Goal: Feedback & Contribution: Contribute content

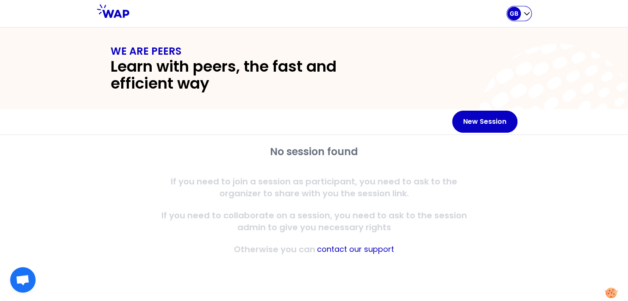
click at [508, 12] on div "GB" at bounding box center [514, 14] width 14 height 14
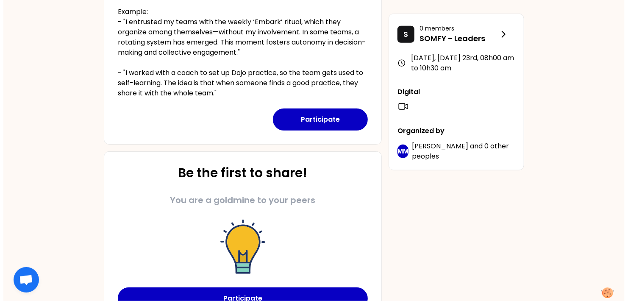
scroll to position [212, 0]
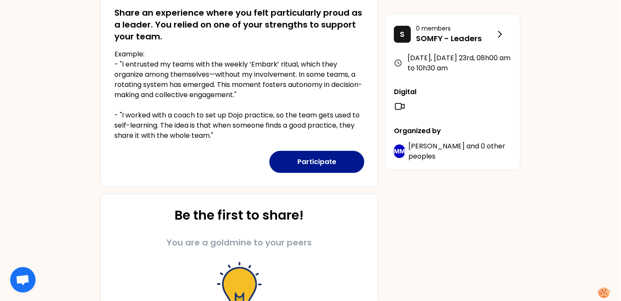
click at [302, 151] on button "Participate" at bounding box center [316, 162] width 95 height 22
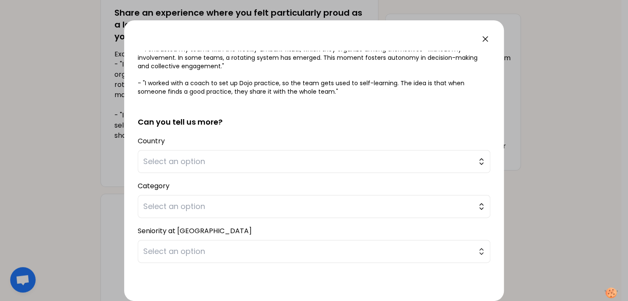
scroll to position [127, 0]
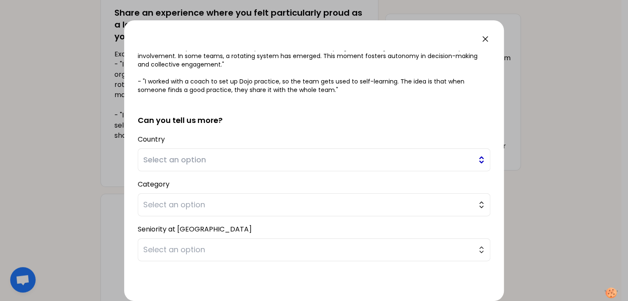
click at [227, 154] on span "Select an option" at bounding box center [308, 160] width 330 height 12
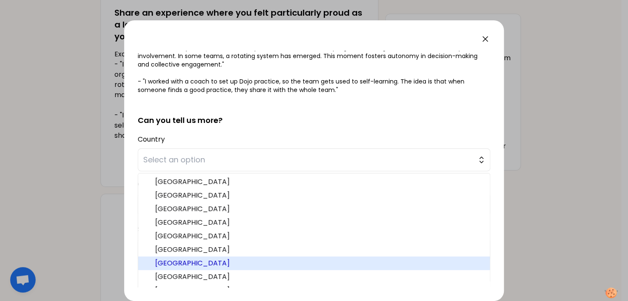
click at [205, 262] on span "France" at bounding box center [319, 263] width 328 height 10
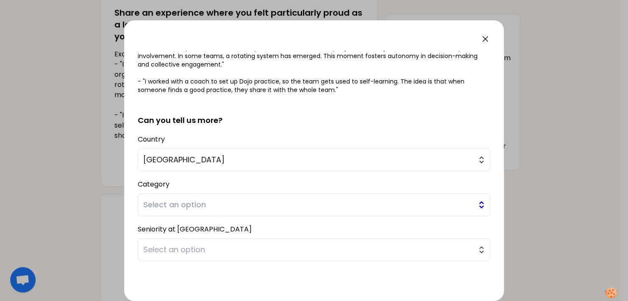
click at [197, 205] on span "Select an option" at bounding box center [308, 205] width 330 height 12
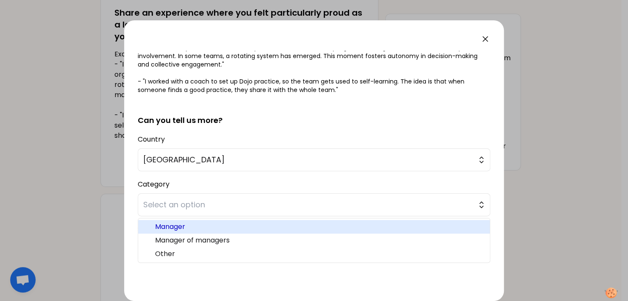
click at [215, 229] on span "Manager" at bounding box center [319, 227] width 328 height 10
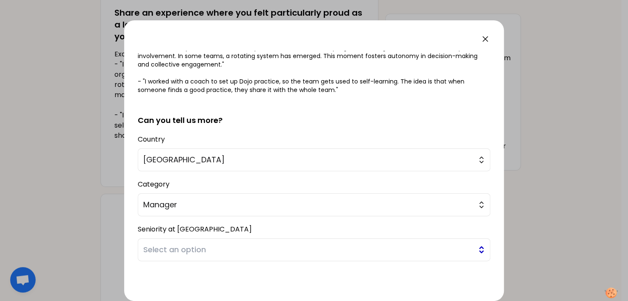
click at [226, 247] on span "Select an option" at bounding box center [308, 250] width 330 height 12
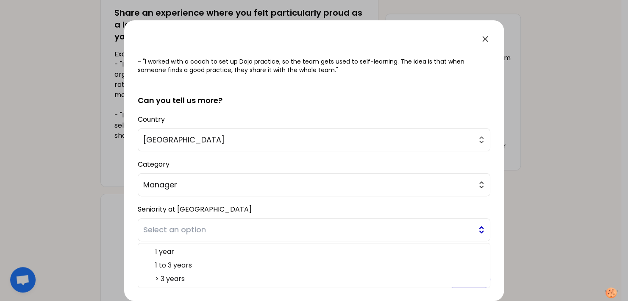
scroll to position [155, 0]
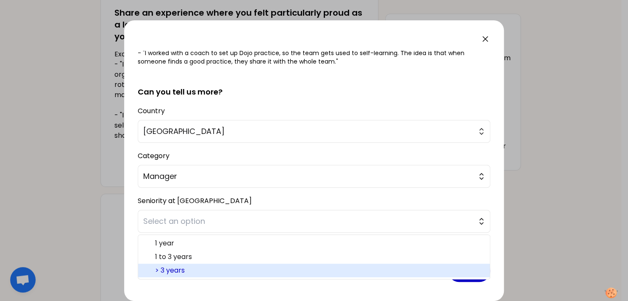
click at [219, 268] on span "> 3 years" at bounding box center [319, 270] width 328 height 10
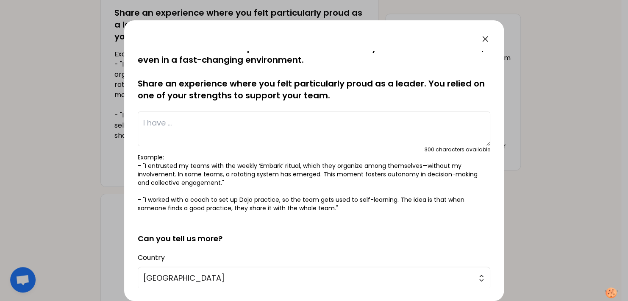
scroll to position [0, 0]
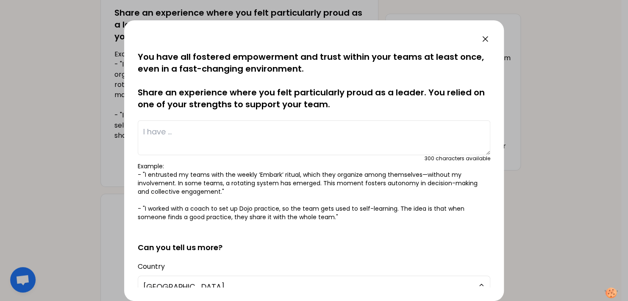
click at [187, 126] on textarea at bounding box center [314, 137] width 352 height 35
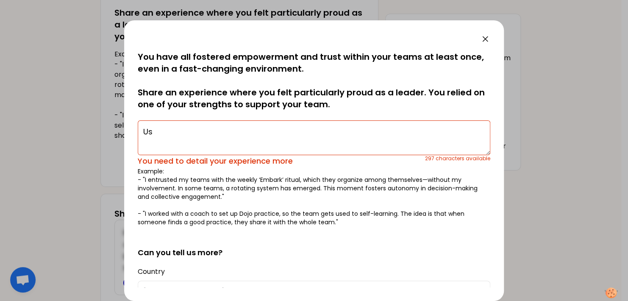
type textarea "U"
click at [183, 133] on textarea at bounding box center [314, 137] width 352 height 35
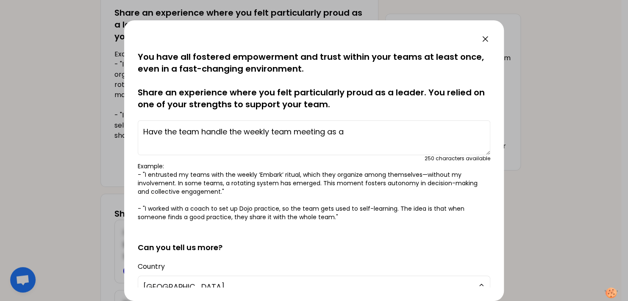
drag, startPoint x: 148, startPoint y: 129, endPoint x: 392, endPoint y: 141, distance: 244.3
click at [392, 141] on textarea "Have the team handle the weekly team meeting as a" at bounding box center [314, 137] width 352 height 35
type textarea "H"
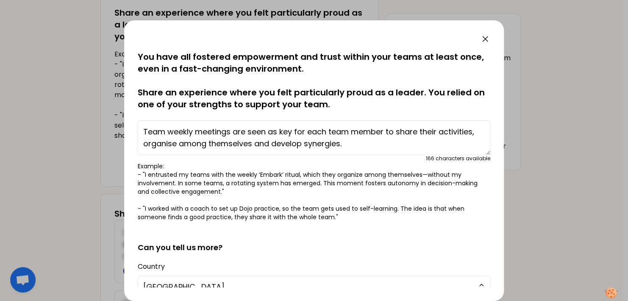
drag, startPoint x: 248, startPoint y: 132, endPoint x: 256, endPoint y: 135, distance: 8.6
click at [249, 133] on textarea "Team weekly meetings are seen as key for each team member to share their activi…" at bounding box center [314, 137] width 352 height 35
drag, startPoint x: 252, startPoint y: 132, endPoint x: 270, endPoint y: 135, distance: 18.0
click at [270, 135] on textarea "Team weekly meetings are seen as key for each team member to share their activi…" at bounding box center [314, 137] width 352 height 35
drag, startPoint x: 311, startPoint y: 135, endPoint x: 349, endPoint y: 131, distance: 38.3
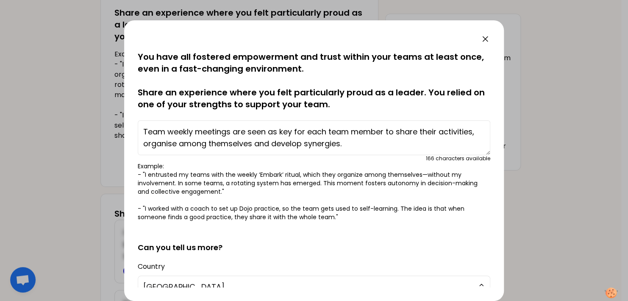
click at [312, 135] on textarea "Team weekly meetings are seen as key for each team member to share their activi…" at bounding box center [314, 137] width 352 height 35
click at [350, 132] on textarea "Team weekly meetings are seen as key for each team member to share their activi…" at bounding box center [314, 137] width 352 height 35
click at [418, 140] on textarea "Team weekly meetings are seen as key for each team member to highlight their ke…" at bounding box center [314, 137] width 352 height 35
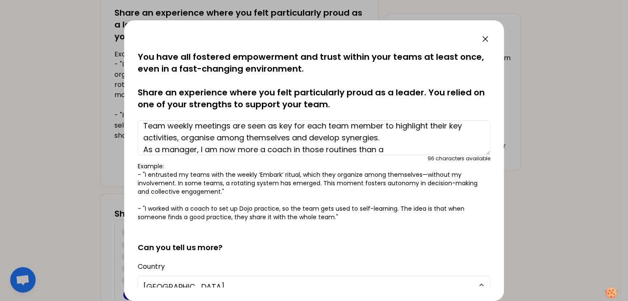
scroll to position [12, 0]
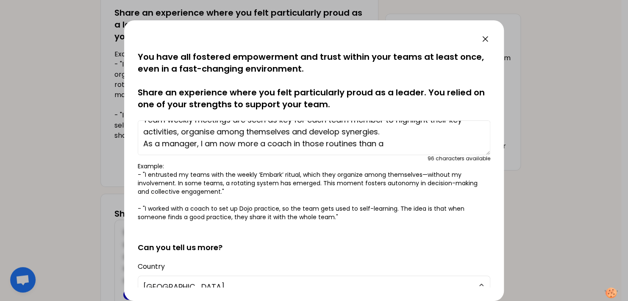
drag, startPoint x: 209, startPoint y: 149, endPoint x: 238, endPoint y: 148, distance: 28.8
click at [238, 148] on textarea "Team weekly meetings are seen as key for each team member to highlight their ke…" at bounding box center [314, 137] width 352 height 35
click at [208, 148] on textarea "Team weekly meetings are seen as key for each team member to highlight their ke…" at bounding box center [314, 137] width 352 height 35
click at [207, 145] on textarea "Team weekly meetings are seen as key for each team member to highlight their ke…" at bounding box center [314, 137] width 352 height 35
click at [305, 144] on textarea "Team weekly meetings are seen as key for each team member to highlight their ke…" at bounding box center [314, 137] width 352 height 35
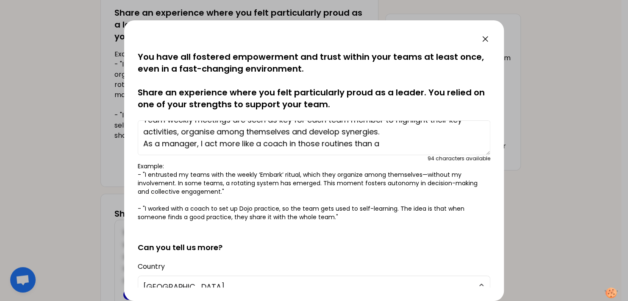
drag, startPoint x: 300, startPoint y: 143, endPoint x: 395, endPoint y: 146, distance: 94.9
click at [395, 146] on textarea "Team weekly meetings are seen as key for each team member to highlight their ke…" at bounding box center [314, 137] width 352 height 35
click at [207, 145] on textarea "Team weekly meetings are seen as key for each team member to highlight their ke…" at bounding box center [314, 137] width 352 height 35
drag, startPoint x: 202, startPoint y: 141, endPoint x: 414, endPoint y: 151, distance: 212.0
click at [414, 151] on textarea "Team weekly meetings are seen as key for each team member to highlight their ke…" at bounding box center [314, 137] width 352 height 35
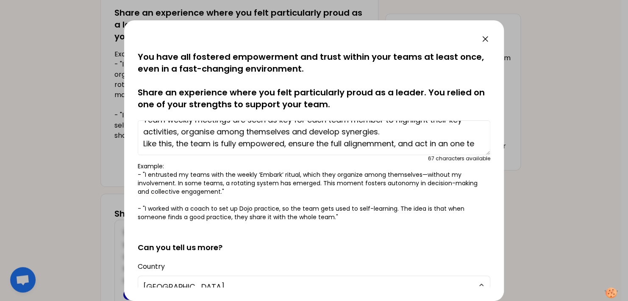
scroll to position [18, 0]
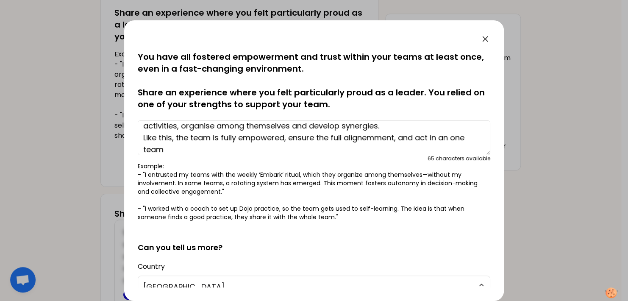
click at [288, 139] on textarea "Team weekly meetings are seen as key for each team member to highlight their ke…" at bounding box center [314, 137] width 352 height 35
click at [227, 137] on textarea "Team weekly meetings are seen as key for each team member to highlight their ke…" at bounding box center [314, 137] width 352 height 35
click at [222, 137] on textarea "Team weekly meetings are seen as key for each team member to highlight their ke…" at bounding box center [314, 137] width 352 height 35
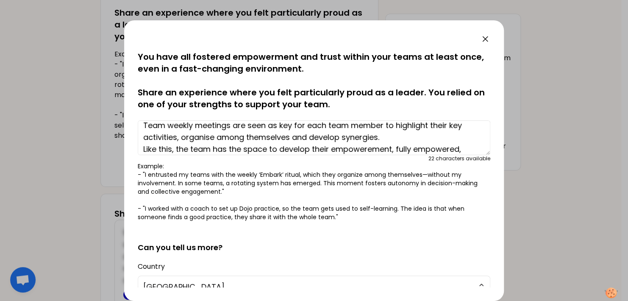
scroll to position [0, 0]
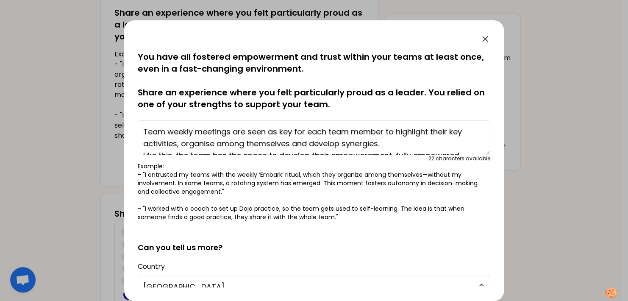
click at [145, 130] on textarea "Team weekly meetings are seen as key for each team member to highlight their ke…" at bounding box center [314, 137] width 352 height 35
click at [213, 145] on textarea "I organise the team weekly meetings so that each team member highlights their k…" at bounding box center [314, 137] width 352 height 35
click at [344, 145] on textarea "I organise the team weekly meetings so that each team member highlights their k…" at bounding box center [314, 137] width 352 height 35
click at [385, 144] on textarea "I organise the team weekly meetings so that each team member highlights their k…" at bounding box center [314, 137] width 352 height 35
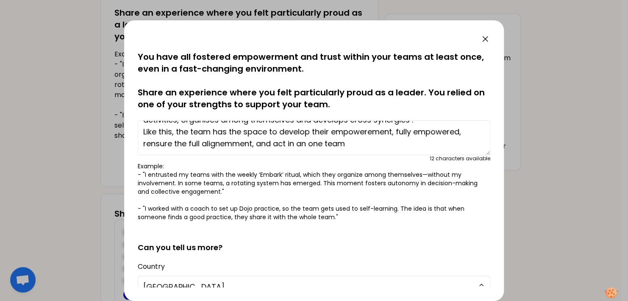
click at [143, 130] on textarea "I organise the team weekly meetings so that each team member highlights their k…" at bounding box center [314, 137] width 352 height 35
drag, startPoint x: 270, startPoint y: 133, endPoint x: 339, endPoint y: 164, distance: 75.9
click at [270, 133] on textarea "I organise the team weekly meetings so that each team member highlights their k…" at bounding box center [314, 137] width 352 height 35
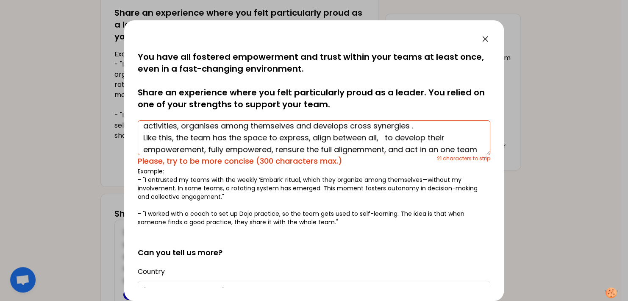
scroll to position [30, 0]
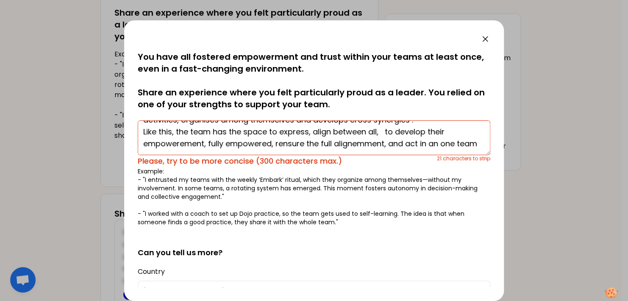
click at [382, 126] on textarea "I organise the team weekly meetings so that each team member highlights their k…" at bounding box center [314, 137] width 352 height 35
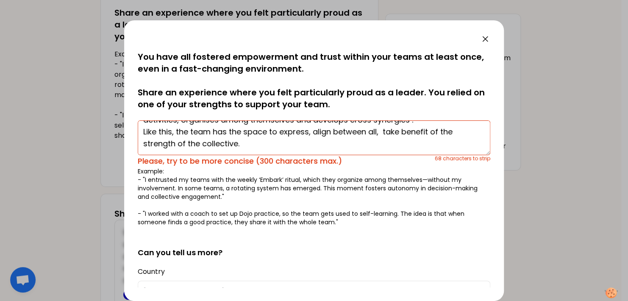
scroll to position [24, 0]
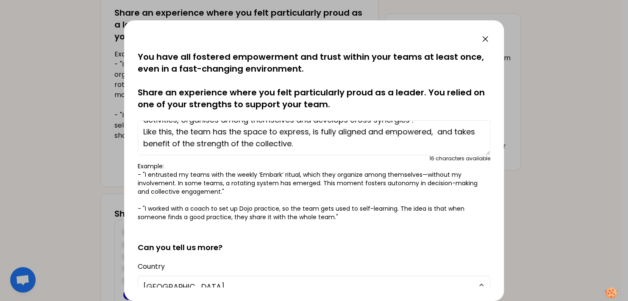
drag, startPoint x: 371, startPoint y: 131, endPoint x: 455, endPoint y: 147, distance: 84.8
click at [432, 133] on textarea "I organise the team weekly meetings so that each team member highlights their k…" at bounding box center [314, 137] width 352 height 35
click at [369, 129] on textarea "I organise the team weekly meetings so that each team member highlights their k…" at bounding box center [314, 137] width 352 height 35
drag, startPoint x: 369, startPoint y: 133, endPoint x: 437, endPoint y: 140, distance: 69.0
click at [431, 133] on textarea "I organise the team weekly meetings so that each team member highlights their k…" at bounding box center [314, 137] width 352 height 35
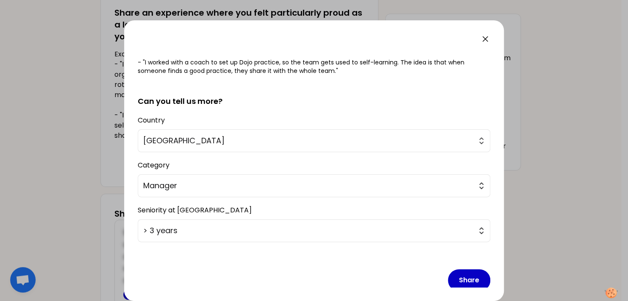
scroll to position [155, 0]
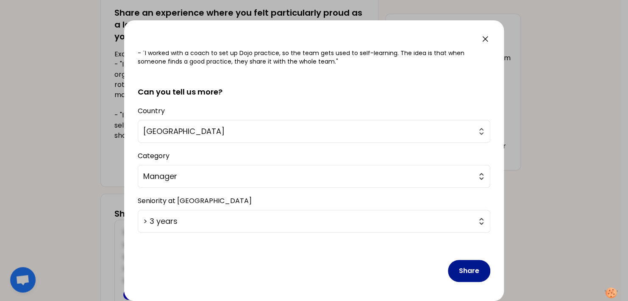
type textarea "I organise the team weekly meetings so that each team member highlights their k…"
drag, startPoint x: 459, startPoint y: 264, endPoint x: 466, endPoint y: 269, distance: 8.7
click at [459, 266] on button "Share" at bounding box center [469, 271] width 42 height 22
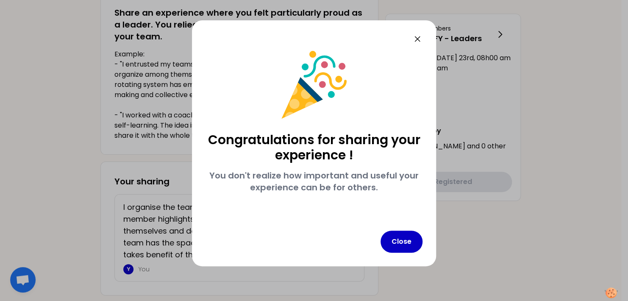
scroll to position [0, 0]
click at [418, 40] on icon at bounding box center [417, 38] width 5 height 5
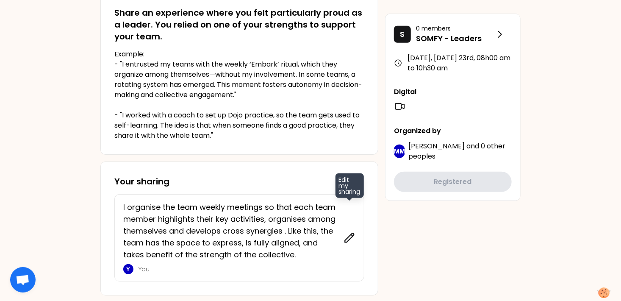
click at [350, 240] on icon at bounding box center [350, 238] width 12 height 12
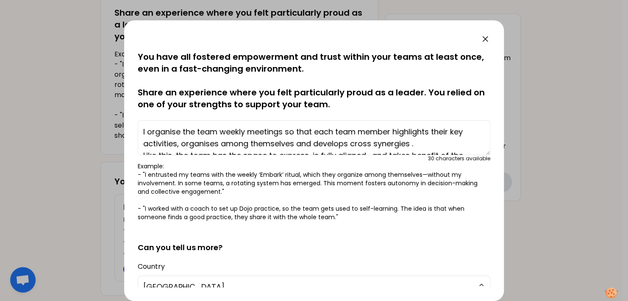
click at [419, 145] on textarea "I organise the team weekly meetings so that each team member highlights their k…" at bounding box center [314, 137] width 352 height 35
click at [414, 144] on textarea "I organise the team weekly meetings so that each team member highlights their k…" at bounding box center [314, 137] width 352 height 35
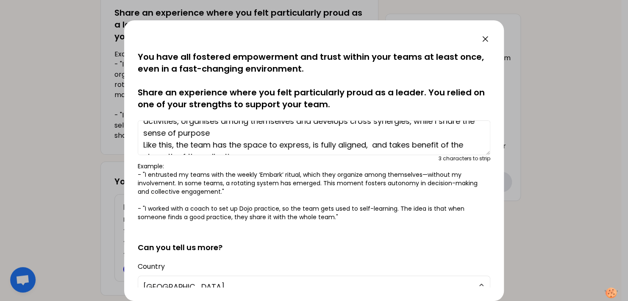
scroll to position [36, 0]
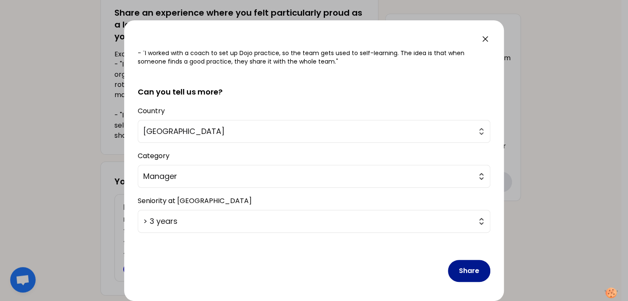
click at [468, 271] on button "Share" at bounding box center [469, 271] width 42 height 22
click at [466, 275] on button "Share" at bounding box center [469, 271] width 42 height 22
click at [461, 270] on button "Share" at bounding box center [469, 271] width 42 height 22
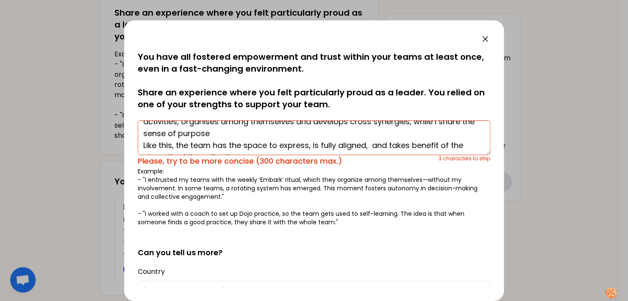
scroll to position [0, 0]
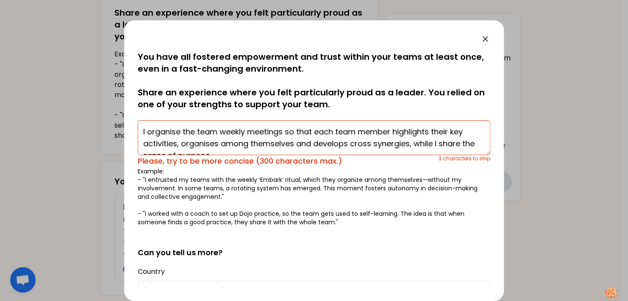
drag, startPoint x: 414, startPoint y: 143, endPoint x: 308, endPoint y: 142, distance: 105.5
click at [308, 142] on textarea "I organise the team weekly meetings so that each team member highlights their k…" at bounding box center [314, 137] width 352 height 35
click at [416, 143] on textarea "I organise the team weekly meetings so that each team member highlights their k…" at bounding box center [314, 137] width 352 height 35
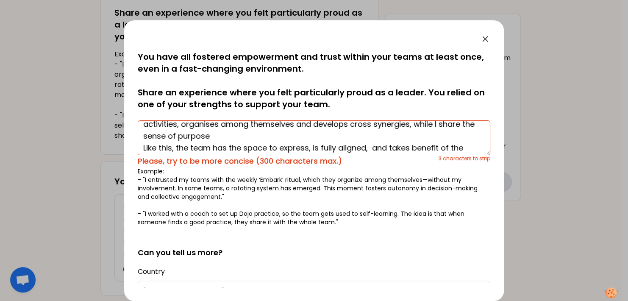
drag, startPoint x: 413, startPoint y: 144, endPoint x: 417, endPoint y: 140, distance: 5.7
click at [424, 147] on textarea "I organise the team weekly meetings so that each team member highlights their k…" at bounding box center [314, 137] width 352 height 35
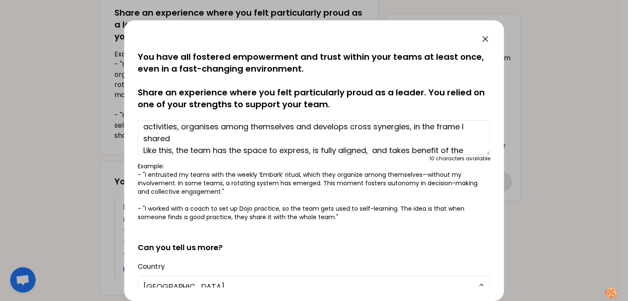
scroll to position [155, 0]
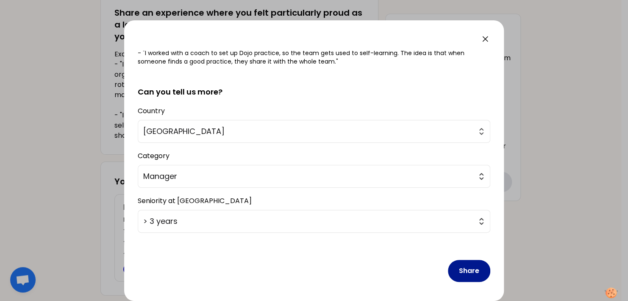
type textarea "I organise the team weekly meetings so that each team member highlights their k…"
click at [467, 268] on button "Share" at bounding box center [469, 271] width 42 height 22
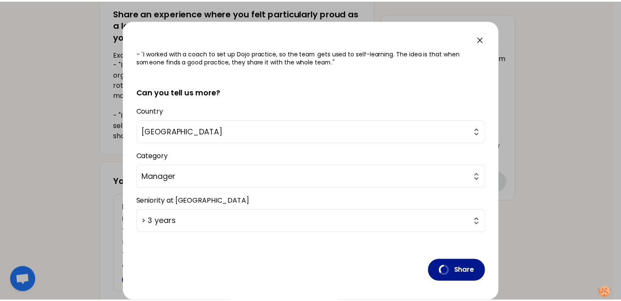
scroll to position [0, 0]
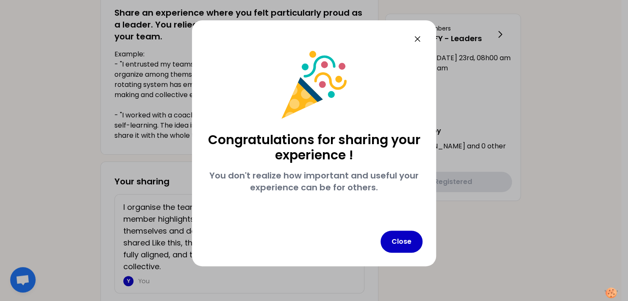
click at [422, 41] on div "Congratulations for sharing your experience ! You don't realize how important a…" at bounding box center [314, 143] width 244 height 246
click at [419, 40] on icon at bounding box center [417, 39] width 10 height 10
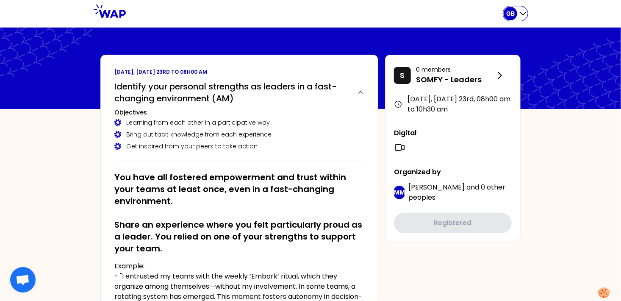
click at [524, 11] on icon "button" at bounding box center [523, 13] width 8 height 8
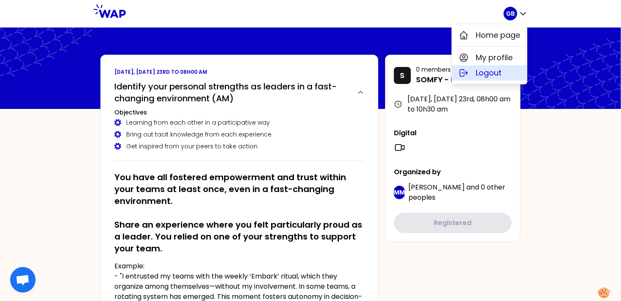
click at [510, 71] on button "Logout" at bounding box center [489, 72] width 75 height 15
